Goal: Transaction & Acquisition: Purchase product/service

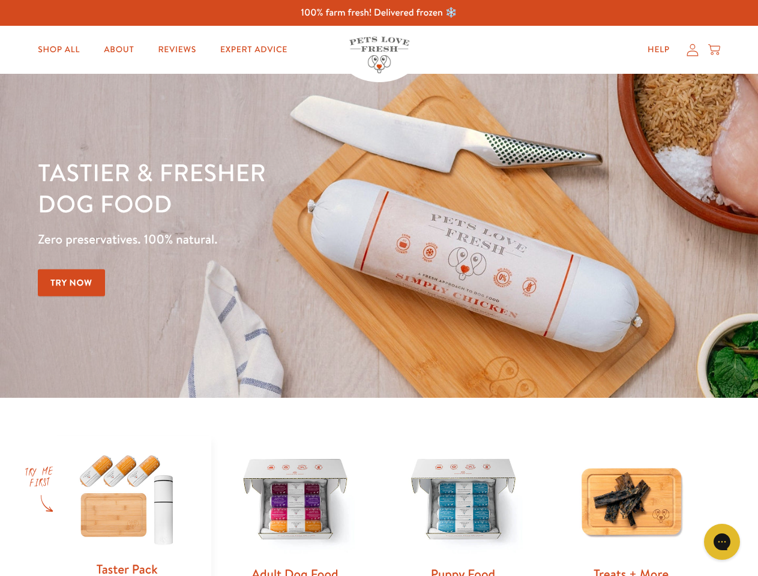
click at [379, 288] on div "Tastier & fresher dog food Zero preservatives. 100% natural. Try Now" at bounding box center [265, 236] width 455 height 158
click at [722, 542] on icon "Gorgias live chat" at bounding box center [721, 541] width 11 height 11
